Goal: Navigation & Orientation: Find specific page/section

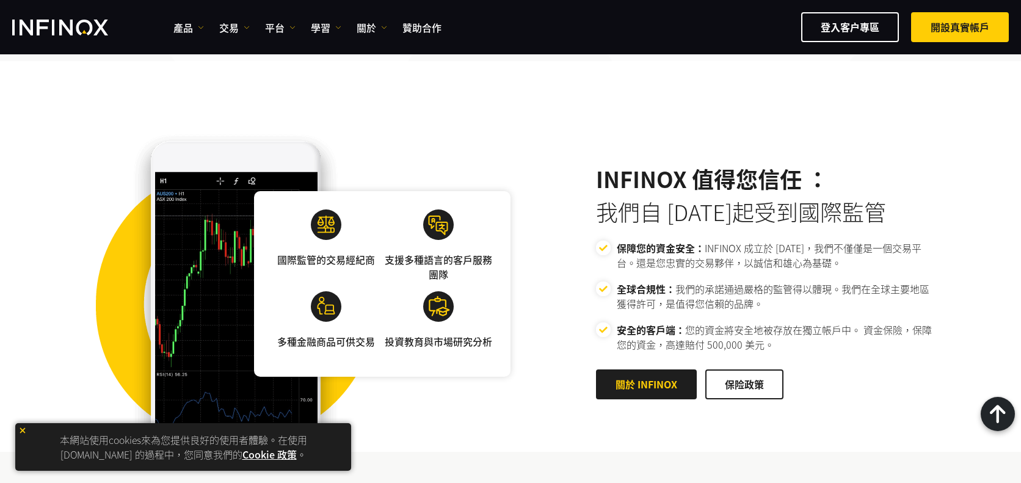
drag, startPoint x: 0, startPoint y: 0, endPoint x: 526, endPoint y: 222, distance: 570.6
click at [526, 222] on div "國際監管的交易經紀商 支援多種語言的客戶服務團隊 多種金融商品可供交易 投資教育與市場研究分析 INFINOX 值得您信任 ： 全球合規性：" at bounding box center [510, 284] width 879 height 336
click at [332, 27] on link "學習" at bounding box center [326, 27] width 31 height 15
click at [271, 22] on link "平台" at bounding box center [280, 27] width 31 height 15
click at [235, 26] on link "交易" at bounding box center [234, 27] width 31 height 15
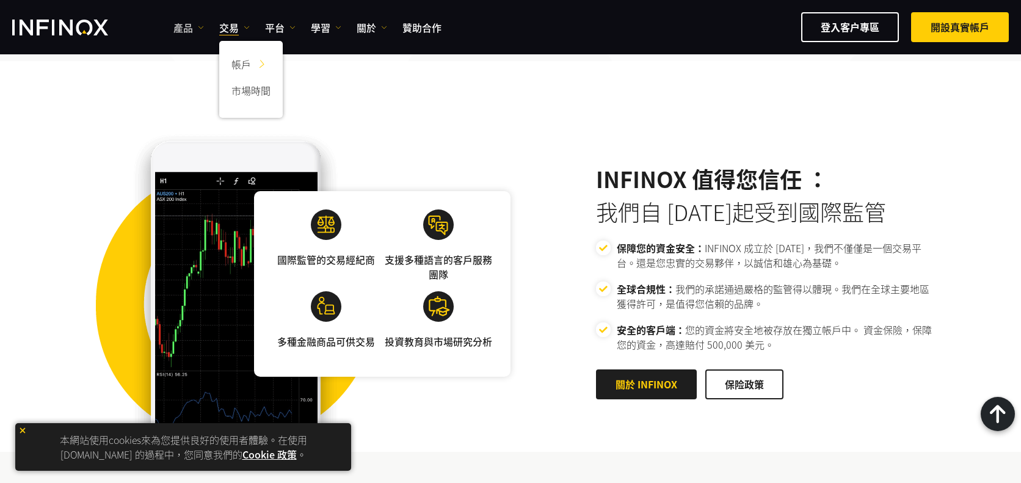
click at [183, 29] on link "產品" at bounding box center [188, 27] width 31 height 15
click at [81, 126] on div "國際監管的交易經紀商 支援多種語言的客戶服務團隊 多種金融商品可供交易 投資教育與市場研究分析 INFINOX 值得您信任 ： 全球合規性：" at bounding box center [510, 284] width 879 height 336
click at [542, 132] on div "國際監管的交易經紀商 支援多種語言的客戶服務團隊 多種金融商品可供交易 投資教育與市場研究分析 INFINOX 值得您信任 ： 全球合規性：" at bounding box center [510, 284] width 879 height 336
click at [265, 97] on div "國際監管的交易經紀商 支援多種語言的客戶服務團隊 多種金融商品可供交易 投資教育與市場研究分析 INFINOX 值得您信任 ：" at bounding box center [510, 256] width 1021 height 391
click at [439, 214] on img at bounding box center [438, 224] width 31 height 31
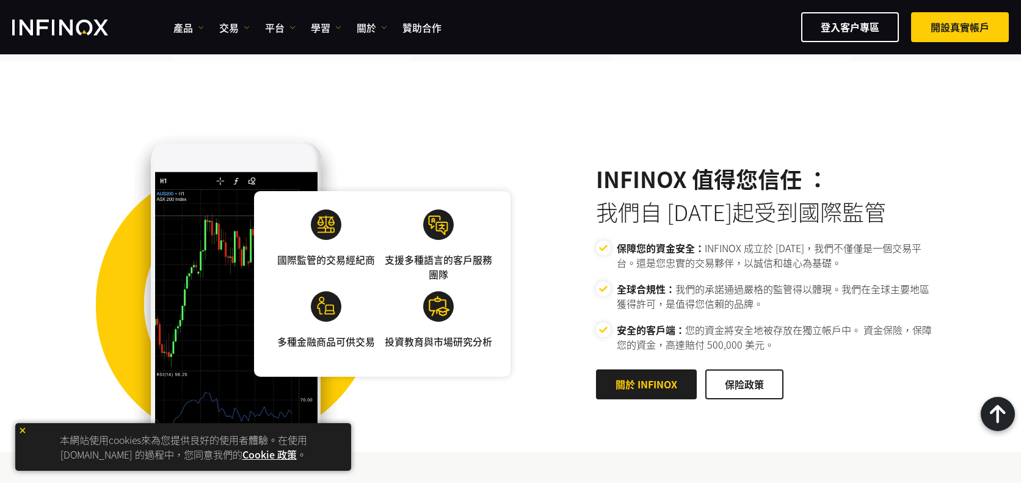
click at [435, 266] on div "支援多種語言的客戶服務團隊" at bounding box center [438, 250] width 107 height 82
click at [438, 291] on img at bounding box center [438, 306] width 31 height 31
click at [647, 372] on link "關於 INFINOX" at bounding box center [646, 384] width 101 height 30
click at [627, 369] on link "關於 INFINOX" at bounding box center [646, 384] width 101 height 30
click at [437, 210] on img at bounding box center [438, 224] width 31 height 31
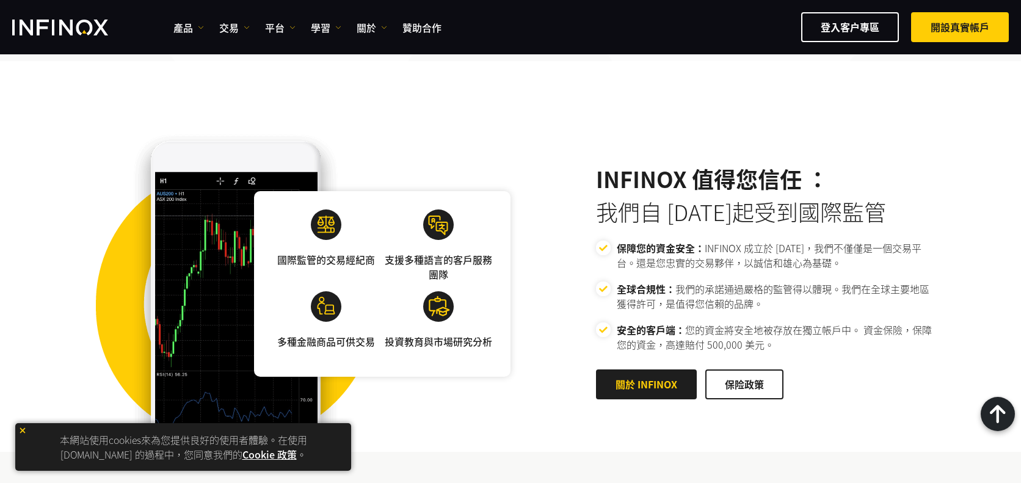
click at [552, 140] on div "國際監管的交易經紀商 支援多種語言的客戶服務團隊 多種金融商品可供交易 投資教育與市場研究分析 INFINOX 值得您信任 ： 全球合規性：" at bounding box center [510, 284] width 879 height 336
click at [845, 118] on div "國際監管的交易經紀商 支援多種語言的客戶服務團隊 多種金融商品可供交易 投資教育與市場研究分析 INFINOX 值得您信任 ： 全球合規性：" at bounding box center [510, 284] width 879 height 336
click at [529, 126] on div "國際監管的交易經紀商 支援多種語言的客戶服務團隊 多種金融商品可供交易 投資教育與市場研究分析 INFINOX 值得您信任 ： 全球合規性：" at bounding box center [510, 284] width 879 height 336
click at [265, 455] on link "Cookie 政策" at bounding box center [269, 454] width 54 height 15
click at [258, 454] on link "Cookie 政策" at bounding box center [269, 454] width 54 height 15
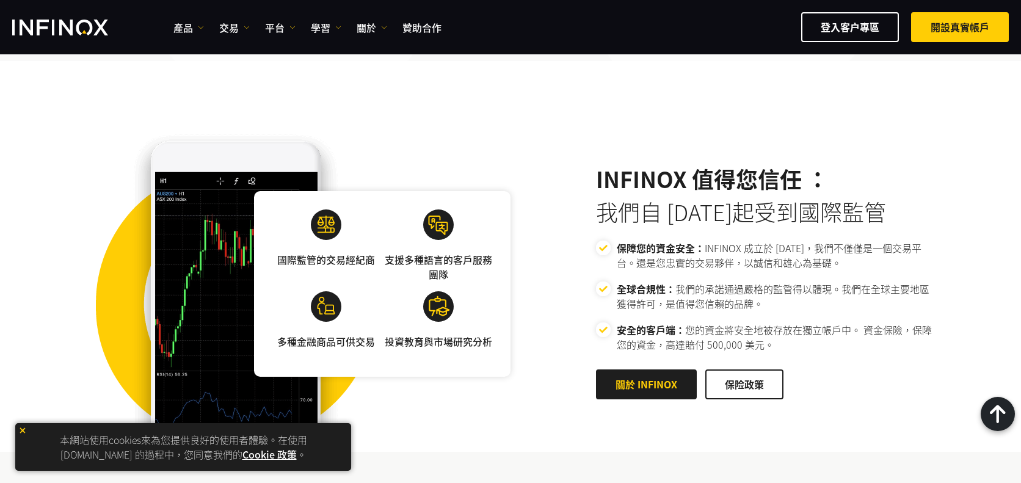
click at [493, 415] on div "國際監管的交易經紀商 支援多種語言的客戶服務團隊 多種金融商品可供交易 投資教育與市場研究分析" at bounding box center [296, 284] width 427 height 336
click at [873, 140] on div "國際監管的交易經紀商 支援多種語言的客戶服務團隊 多種金融商品可供交易 投資教育與市場研究分析 INFINOX 值得您信任 ： 全球合規性：" at bounding box center [510, 284] width 879 height 336
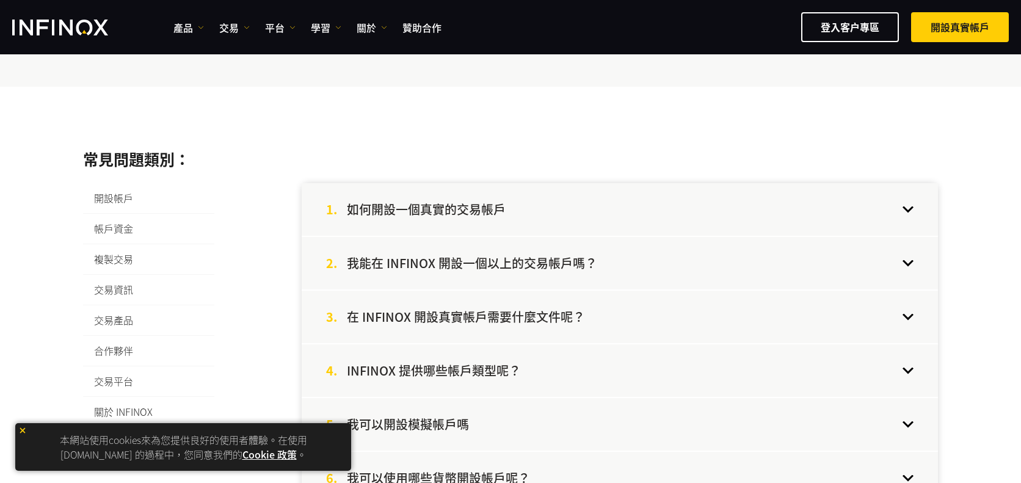
scroll to position [183, 0]
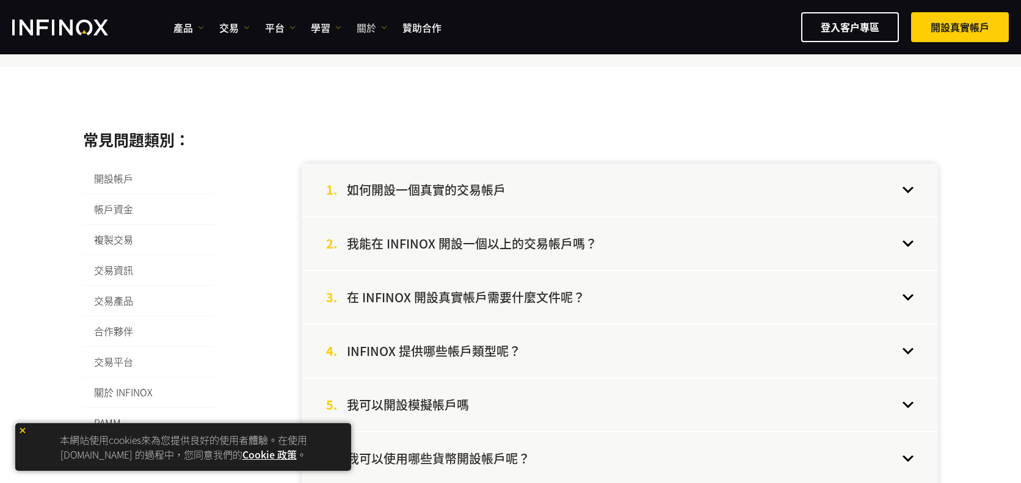
click at [385, 30] on link "關於" at bounding box center [372, 27] width 31 height 15
click at [271, 29] on link "平台" at bounding box center [280, 27] width 31 height 15
click at [230, 29] on link "交易" at bounding box center [234, 27] width 31 height 15
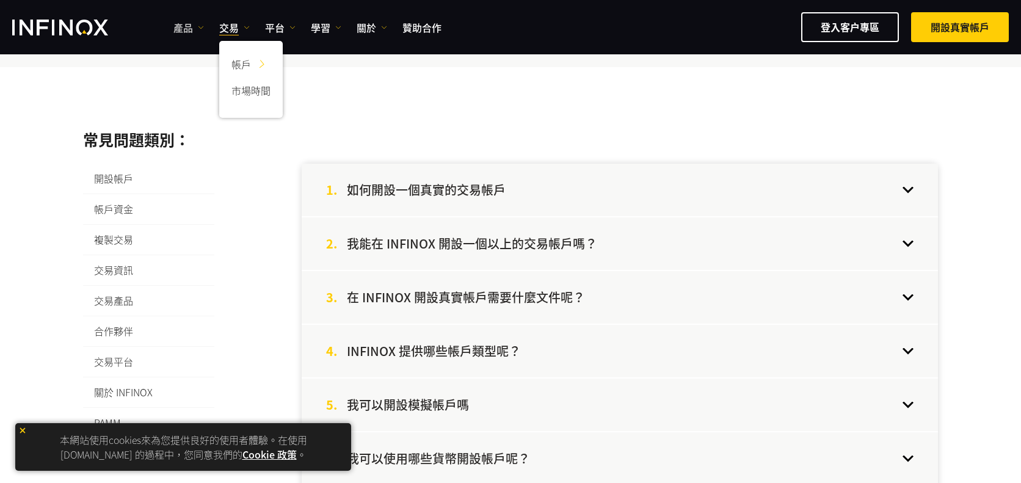
click at [198, 25] on img at bounding box center [201, 27] width 6 height 6
click at [630, 41] on div "登入客户專區 開設真實帳戶" at bounding box center [730, 27] width 558 height 30
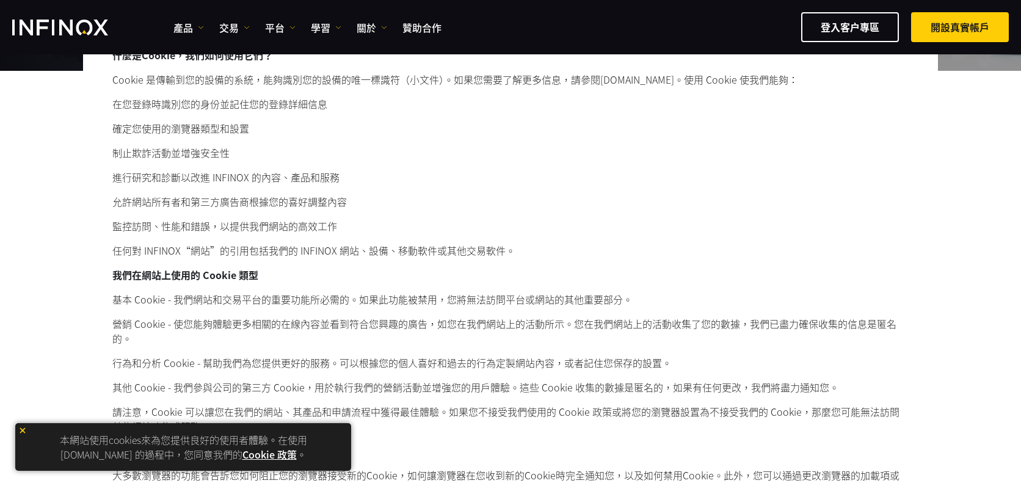
scroll to position [244, 0]
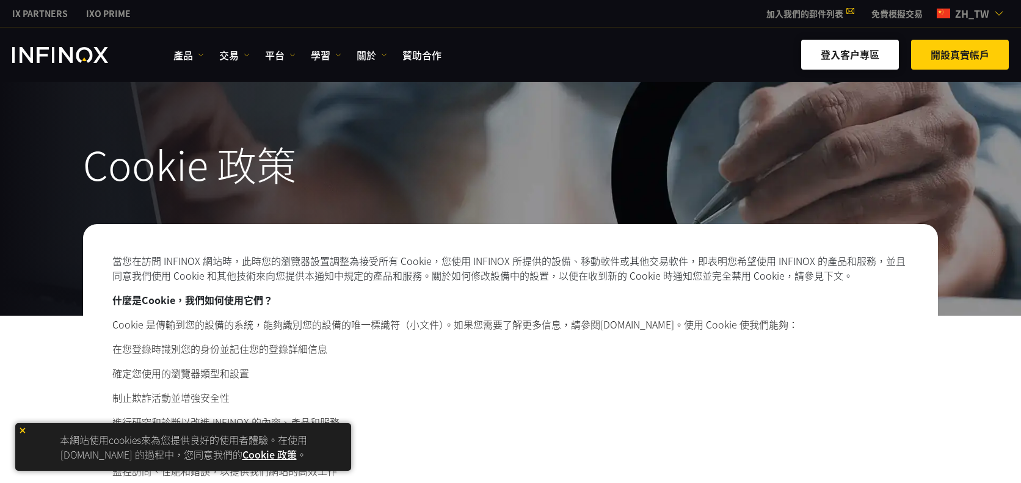
click at [844, 55] on link "登入客户專區" at bounding box center [850, 55] width 98 height 30
